Goal: Use online tool/utility: Utilize a website feature to perform a specific function

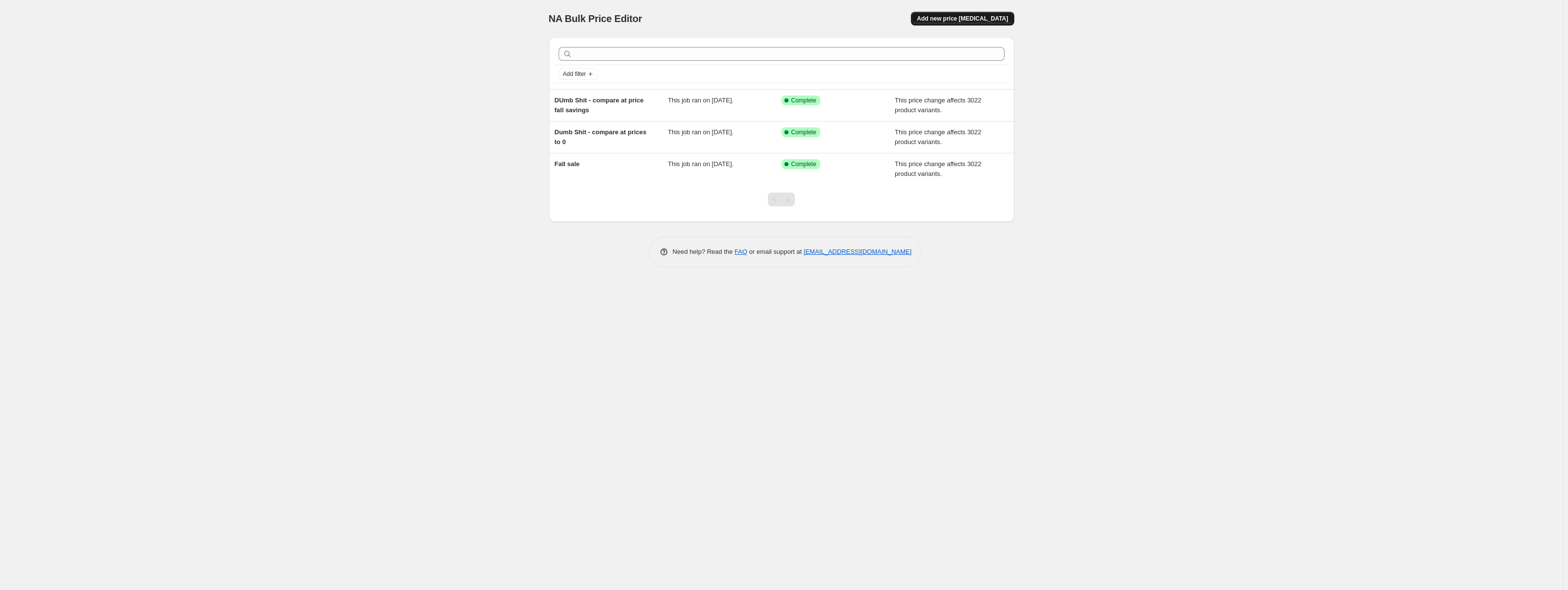
click at [955, 18] on span "Add new price [MEDICAL_DATA]" at bounding box center [962, 18] width 91 height 8
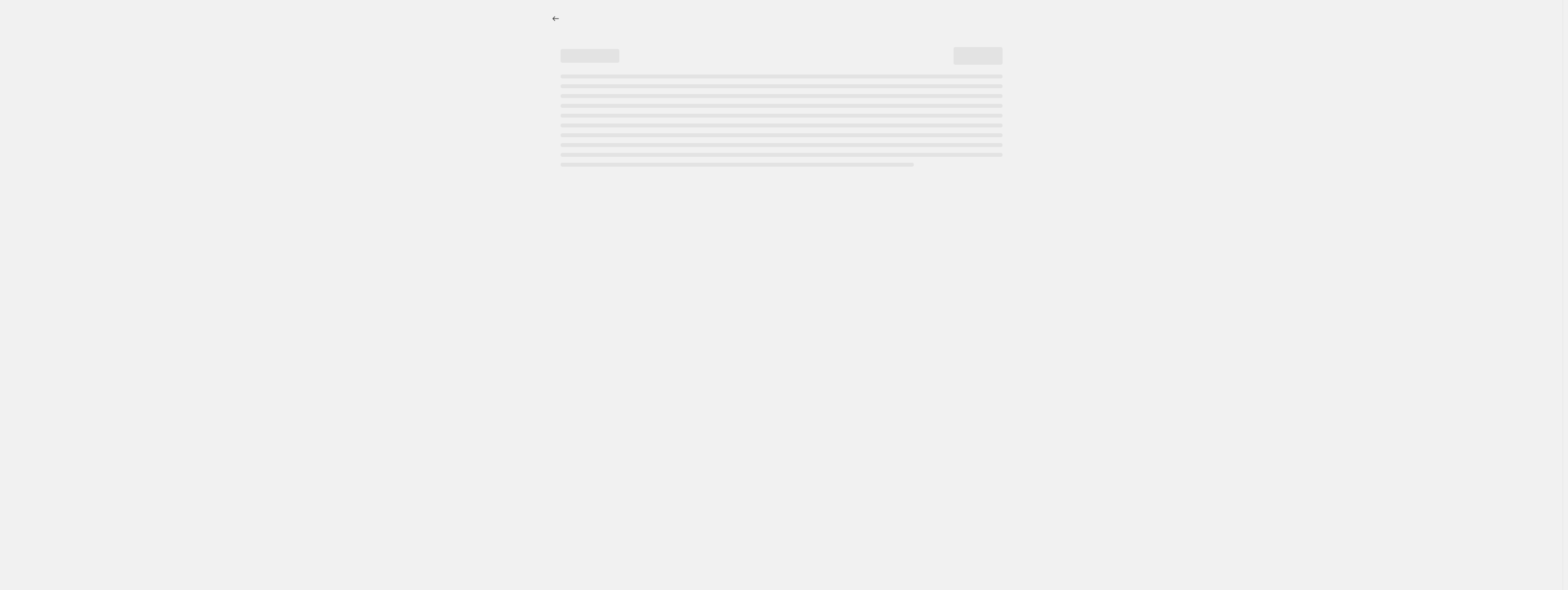
select select "percentage"
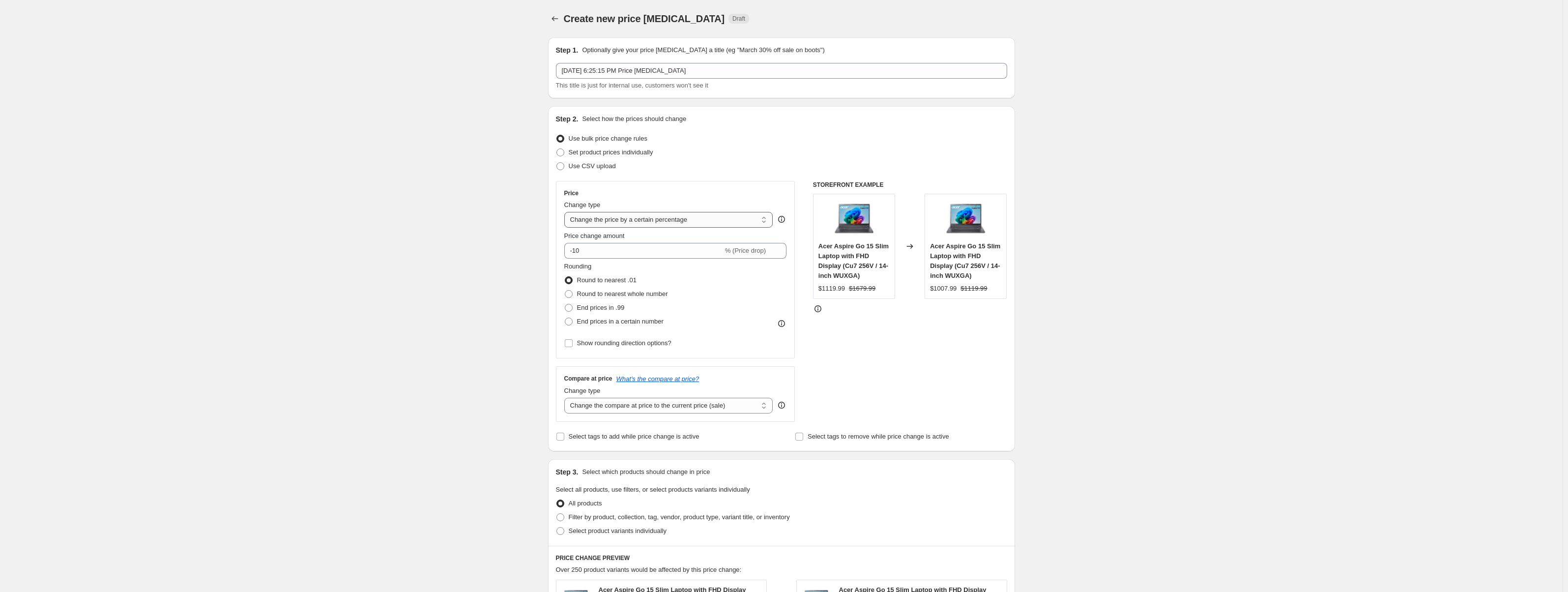
click at [665, 218] on select "Change the price to a certain amount Change the price by a certain amount Chang…" at bounding box center [669, 220] width 209 height 16
click at [666, 231] on div "Price change amount" at bounding box center [675, 236] width 223 height 10
click at [674, 221] on select "Change the price to a certain amount Change the price by a certain amount Chang…" at bounding box center [669, 220] width 209 height 16
click at [394, 280] on div "Create new price [MEDICAL_DATA]. This page is ready Create new price [MEDICAL_D…" at bounding box center [781, 499] width 1563 height 999
